Goal: Navigation & Orientation: Find specific page/section

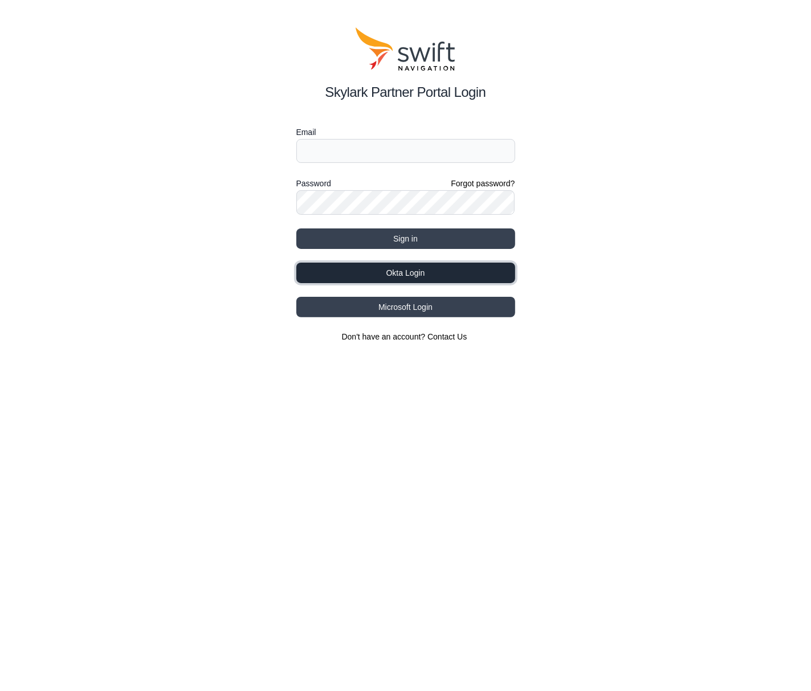
click at [415, 269] on button "Okta Login" at bounding box center [405, 273] width 219 height 21
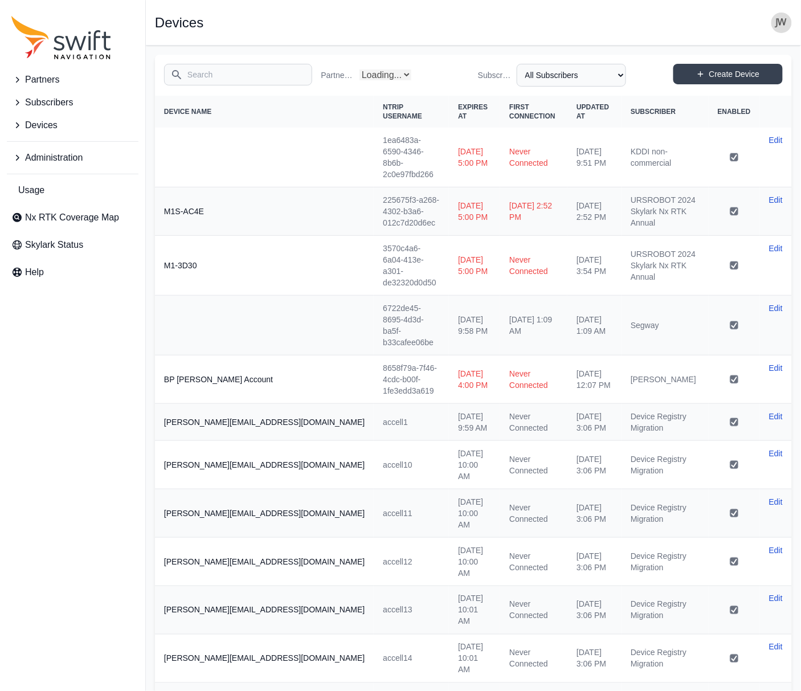
select select "Partner Name"
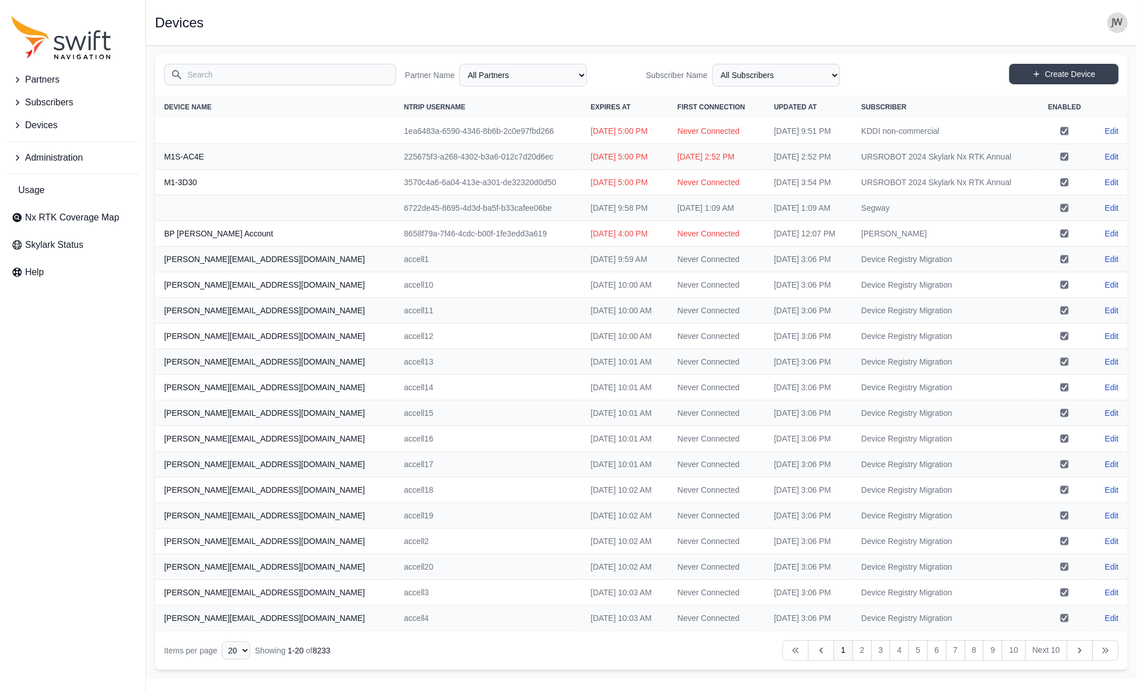
click at [52, 151] on span "Administration" at bounding box center [54, 158] width 58 height 14
click at [47, 258] on span "Users" at bounding box center [32, 256] width 42 height 14
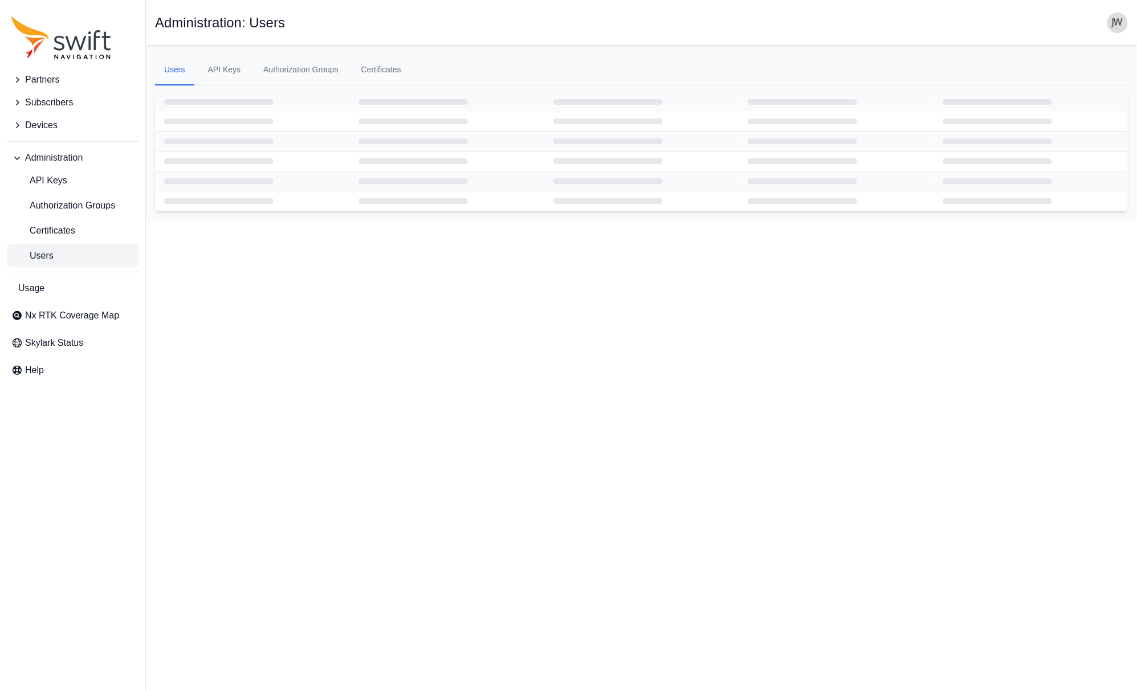
select select "ab3272ce-40d0-4c94-a524-96a758ab755c"
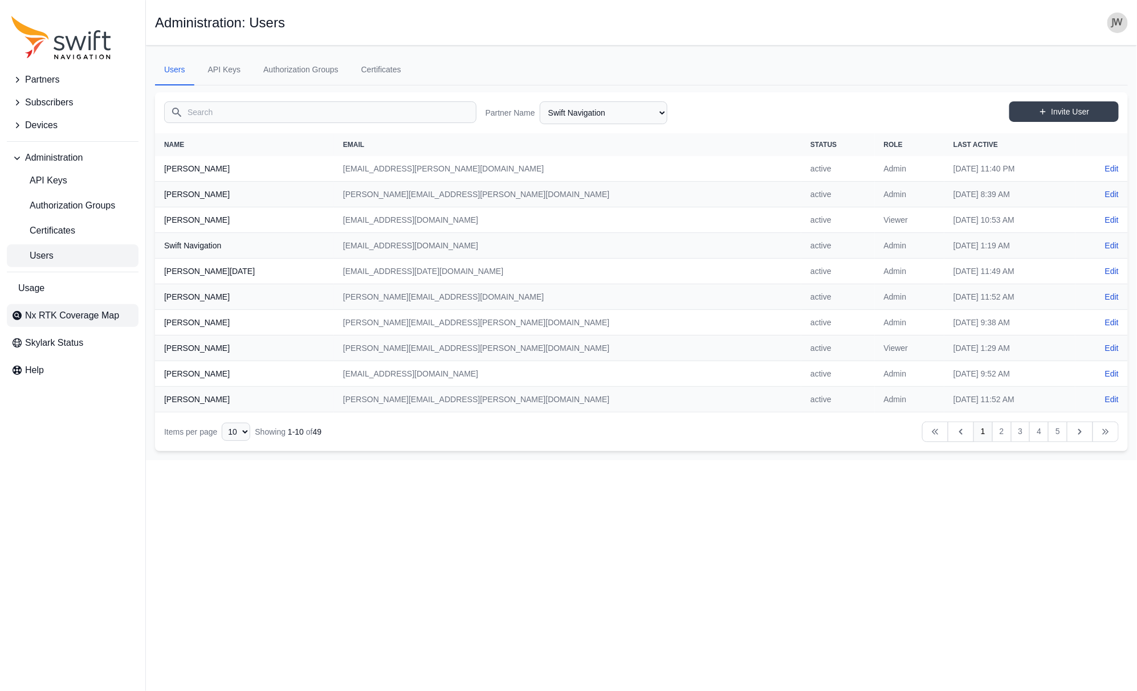
click at [40, 312] on span "Nx RTK Coverage Map" at bounding box center [72, 316] width 94 height 14
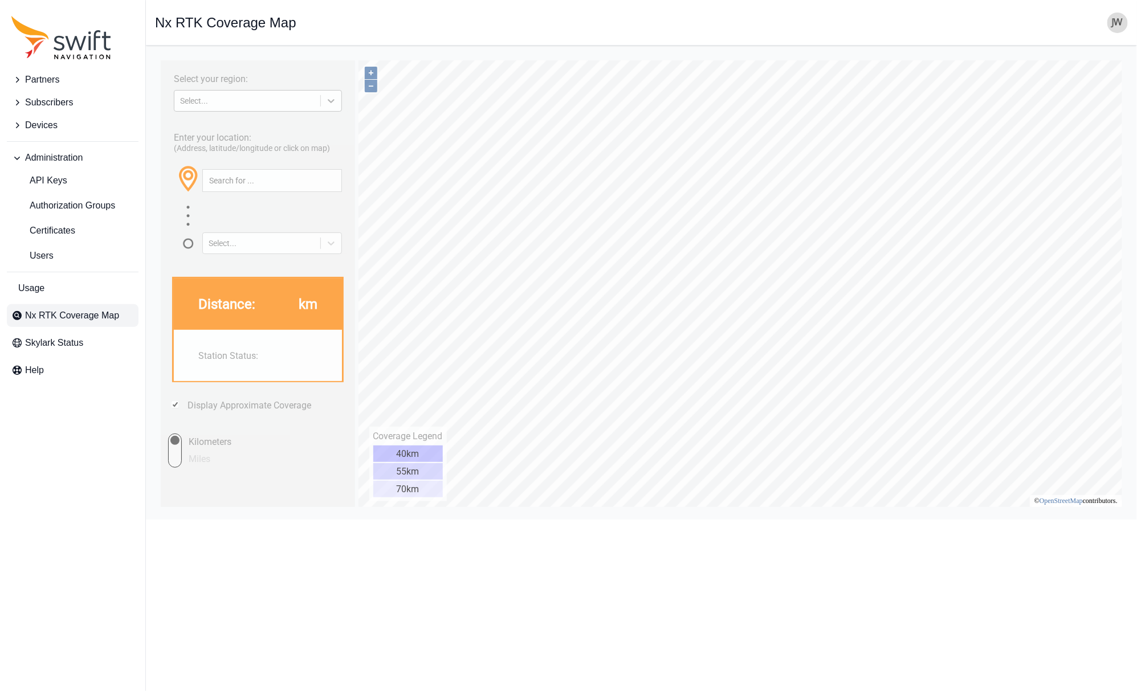
click at [323, 100] on div at bounding box center [330, 100] width 21 height 21
click at [264, 146] on div "[GEOGRAPHIC_DATA]" at bounding box center [257, 145] width 168 height 18
click at [243, 181] on input "text" at bounding box center [271, 180] width 138 height 22
paste input "Louisville, Kentucky"
type input "Louisville, Kentucky"
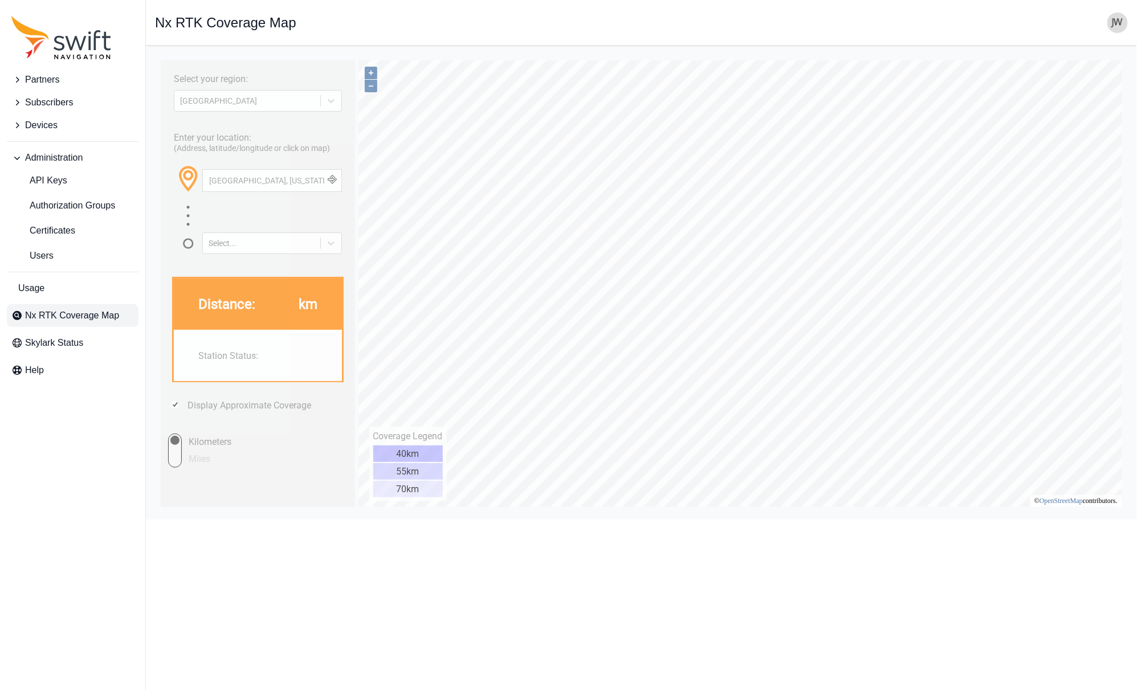
click at [329, 182] on button "button" at bounding box center [331, 180] width 19 height 22
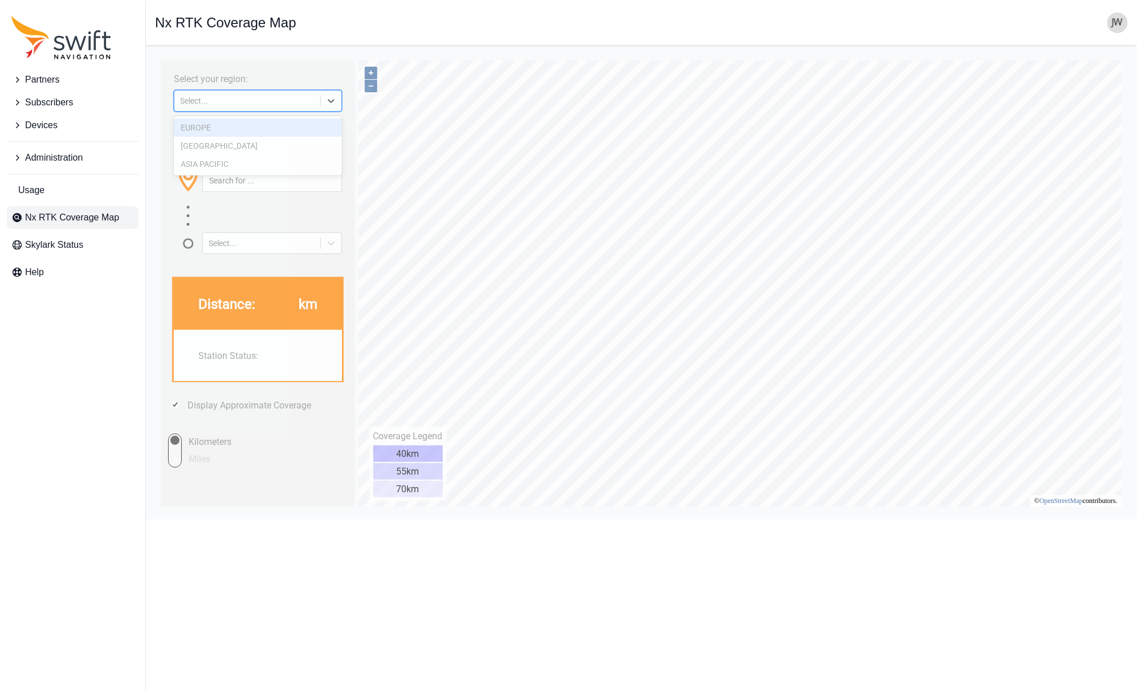
click at [326, 97] on icon at bounding box center [330, 100] width 11 height 11
click at [284, 144] on div "[GEOGRAPHIC_DATA]" at bounding box center [257, 145] width 168 height 18
